Goal: Navigation & Orientation: Understand site structure

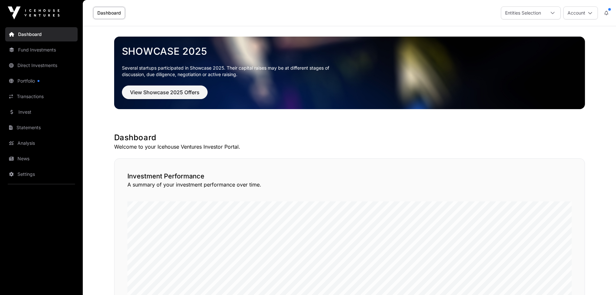
click at [24, 77] on link "Portfolio" at bounding box center [41, 81] width 72 height 14
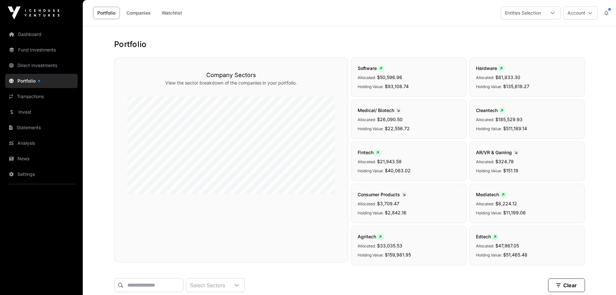
click at [20, 156] on link "News" at bounding box center [41, 158] width 72 height 14
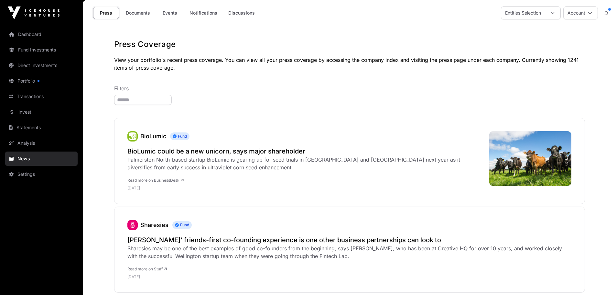
click at [27, 110] on link "Invest" at bounding box center [41, 112] width 72 height 14
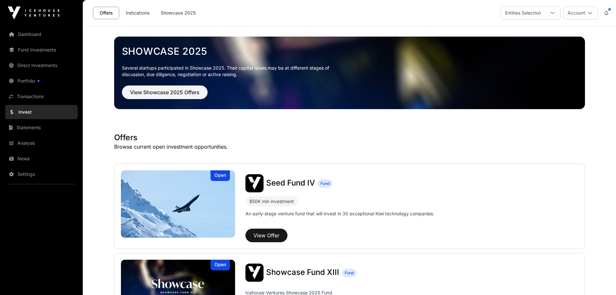
click at [22, 78] on link "Portfolio" at bounding box center [41, 81] width 72 height 14
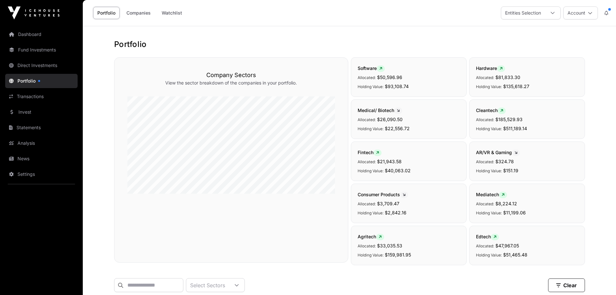
click at [25, 32] on link "Dashboard" at bounding box center [41, 34] width 72 height 14
